Goal: Transaction & Acquisition: Obtain resource

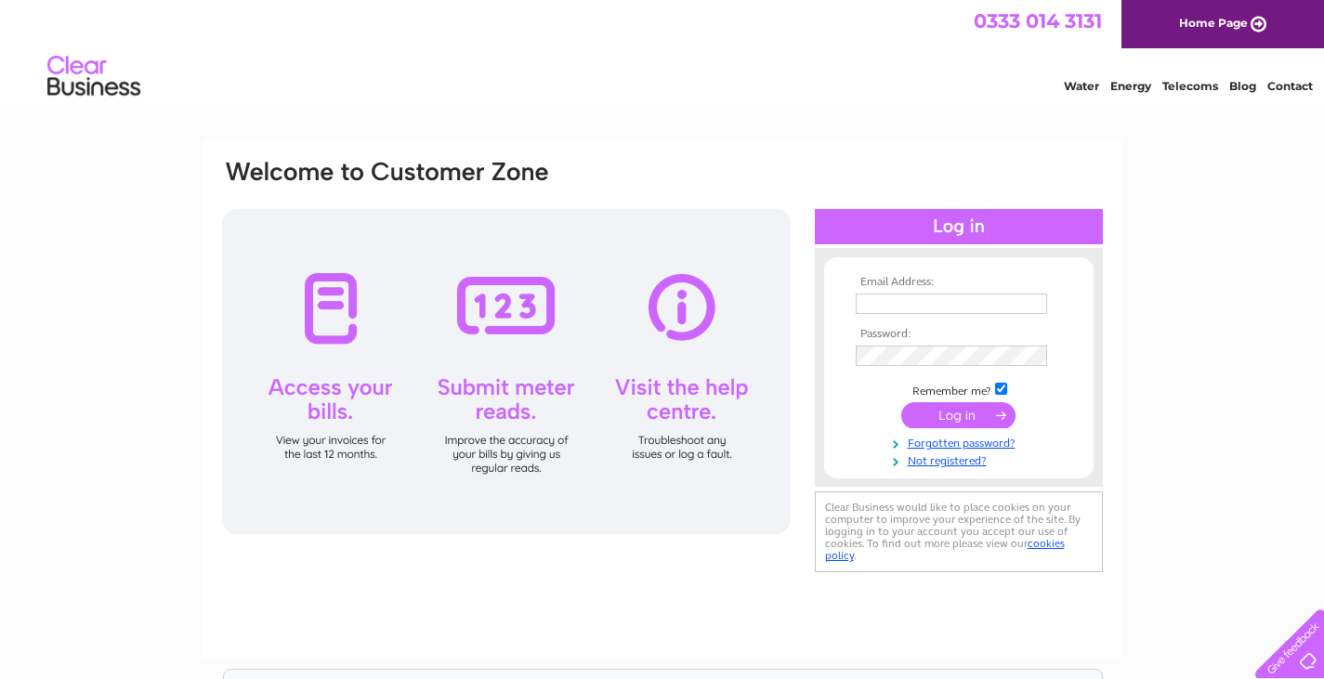
type input "paul.a.stabler@btopenworld.com"
click at [956, 411] on input "submit" at bounding box center [958, 415] width 114 height 26
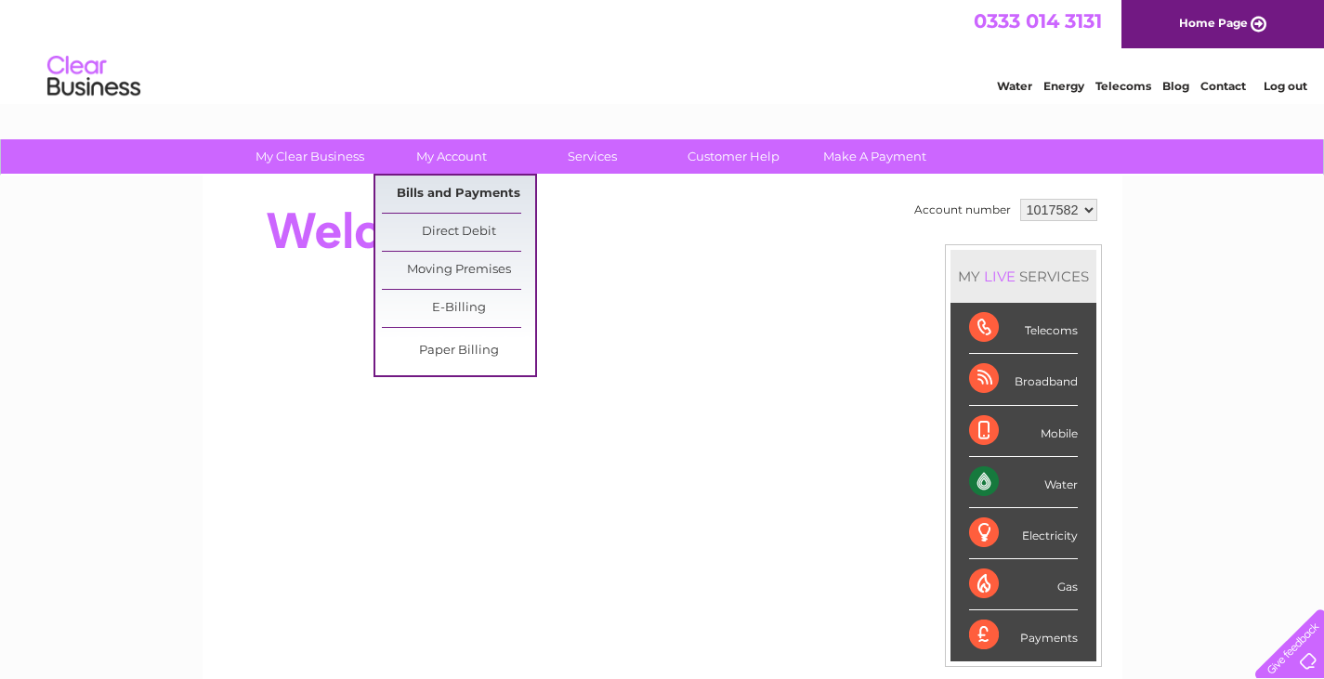
click at [459, 194] on link "Bills and Payments" at bounding box center [458, 194] width 153 height 37
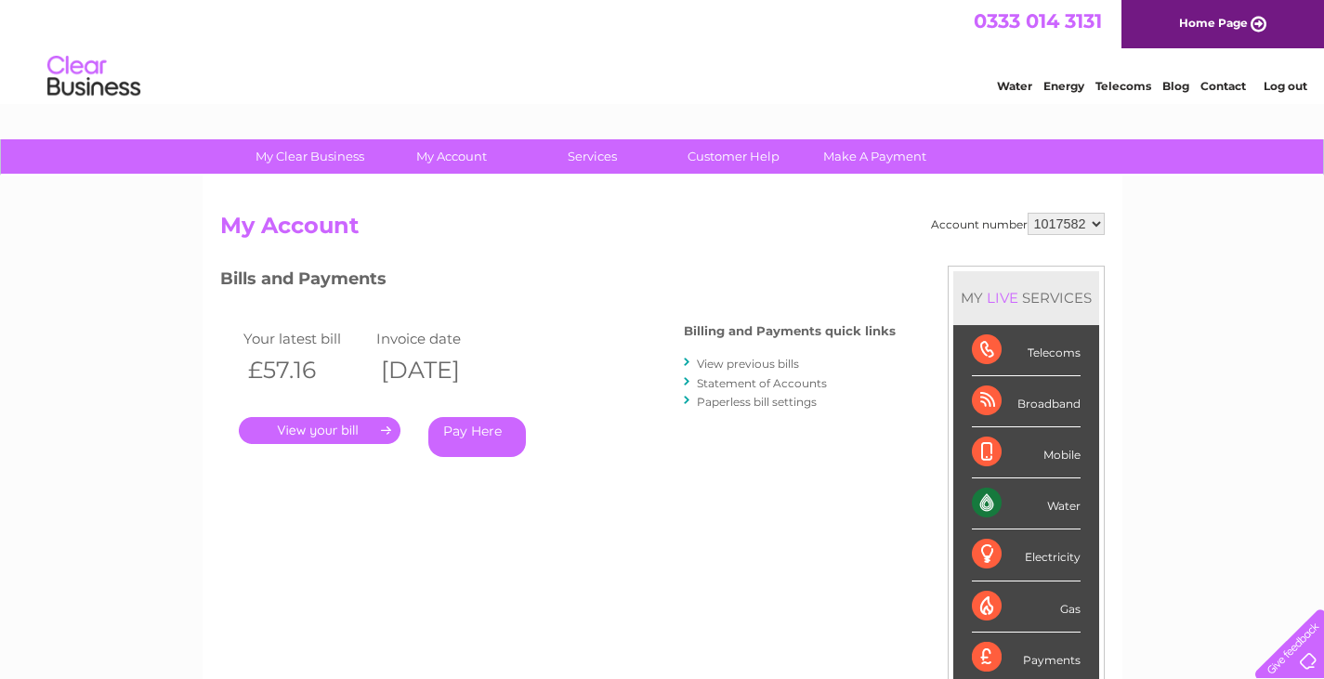
click at [352, 423] on link "." at bounding box center [320, 430] width 162 height 27
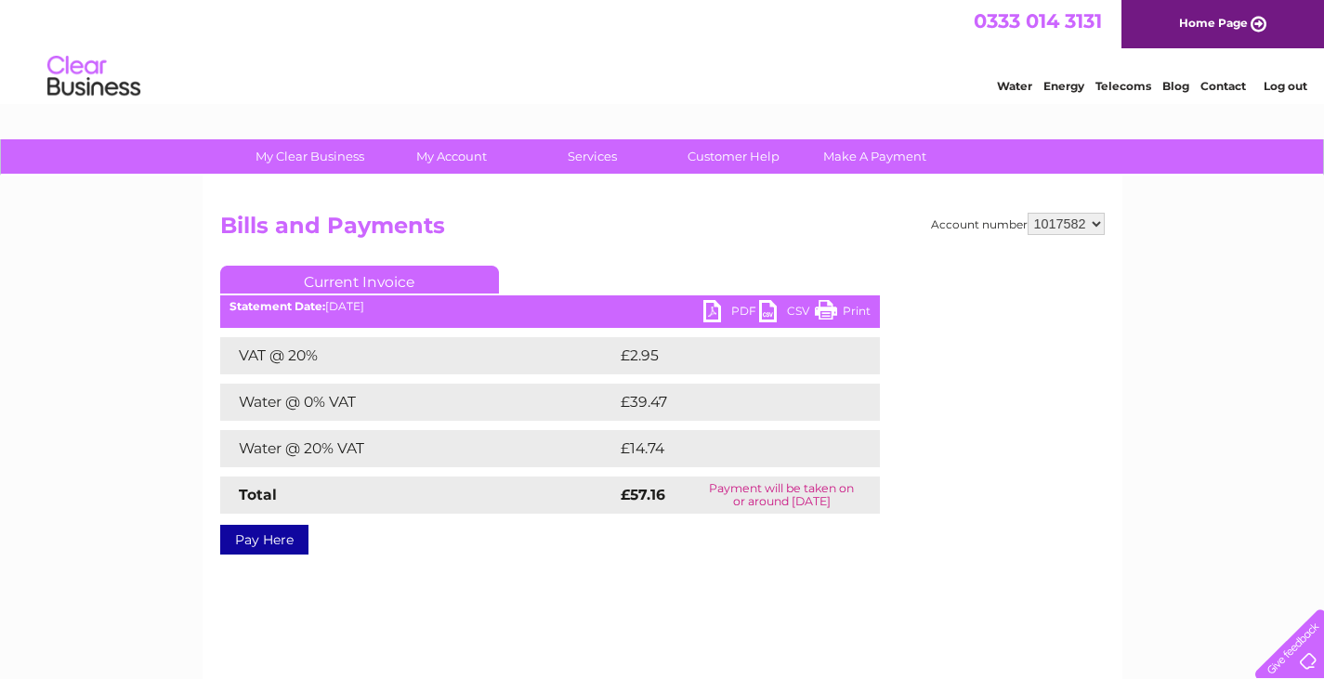
click at [711, 309] on link "PDF" at bounding box center [731, 313] width 56 height 27
click at [1282, 93] on li "Log out" at bounding box center [1285, 85] width 56 height 23
click at [1287, 86] on link "Log out" at bounding box center [1286, 86] width 44 height 14
